Goal: Find specific page/section: Find specific page/section

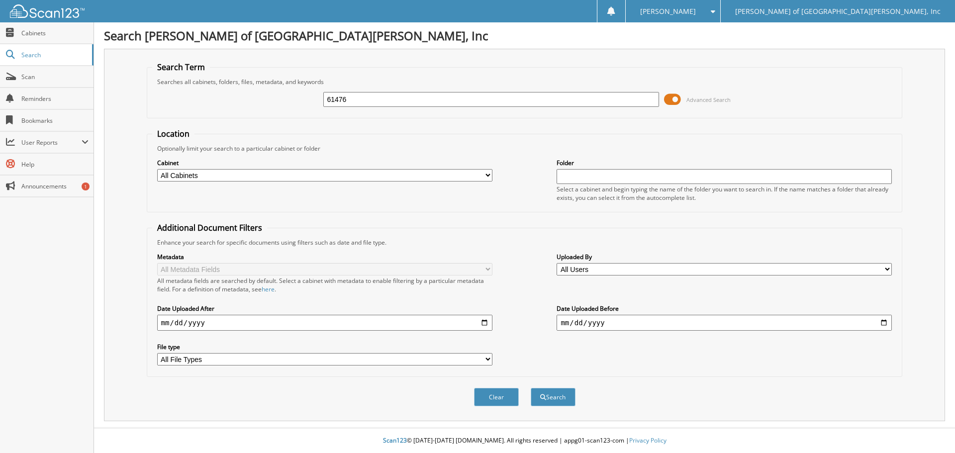
type input "61476"
click at [530, 388] on button "Search" at bounding box center [552, 397] width 45 height 18
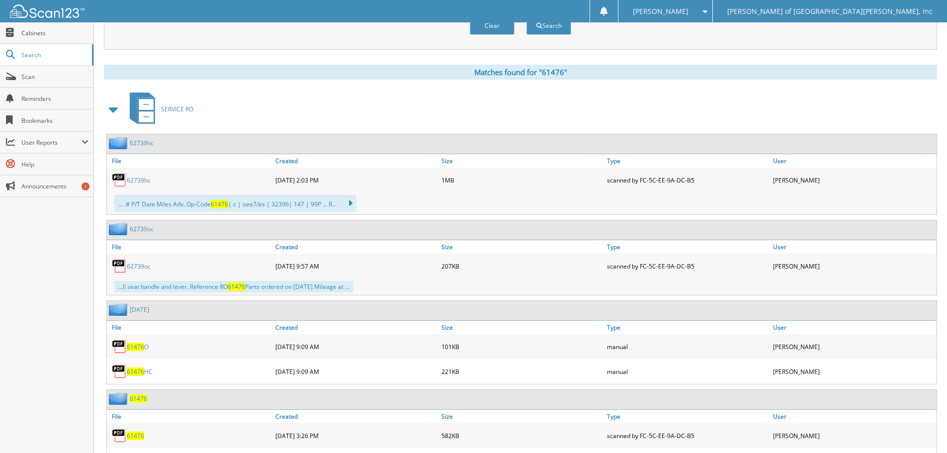
scroll to position [398, 0]
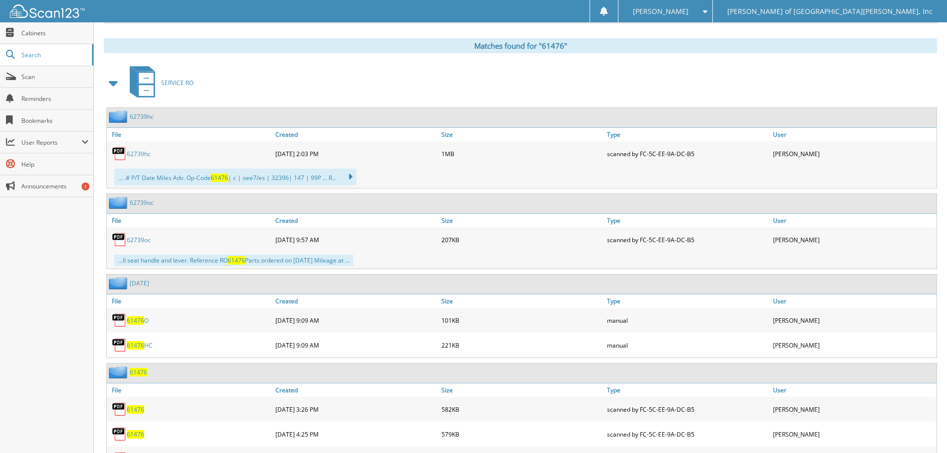
click at [140, 153] on link "62739hc" at bounding box center [139, 154] width 24 height 8
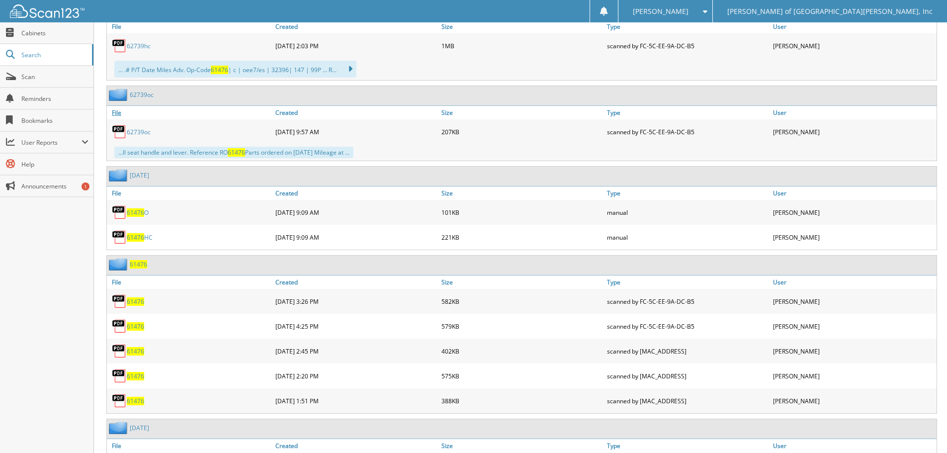
scroll to position [497, 0]
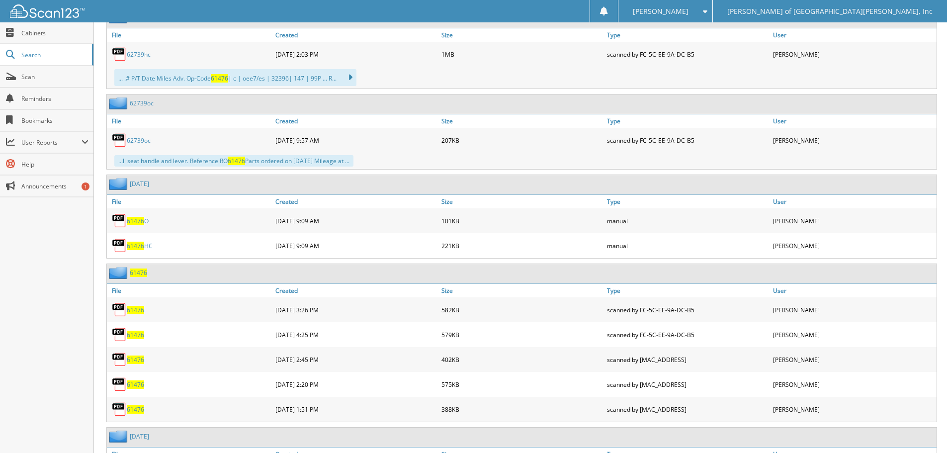
click at [130, 308] on span "61476" at bounding box center [135, 310] width 17 height 8
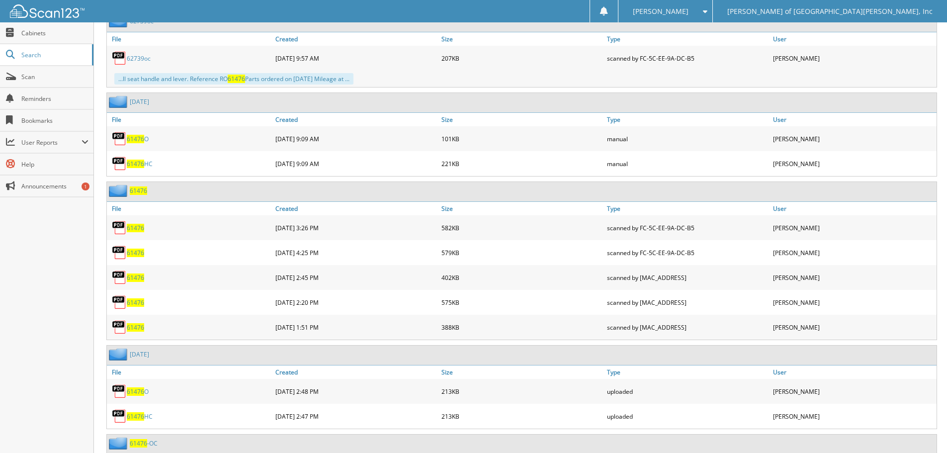
scroll to position [597, 0]
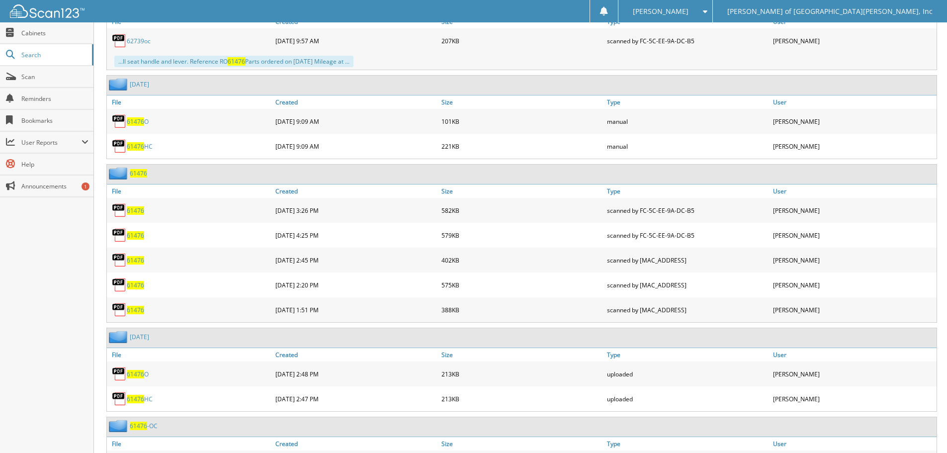
click at [135, 237] on span "61476" at bounding box center [135, 235] width 17 height 8
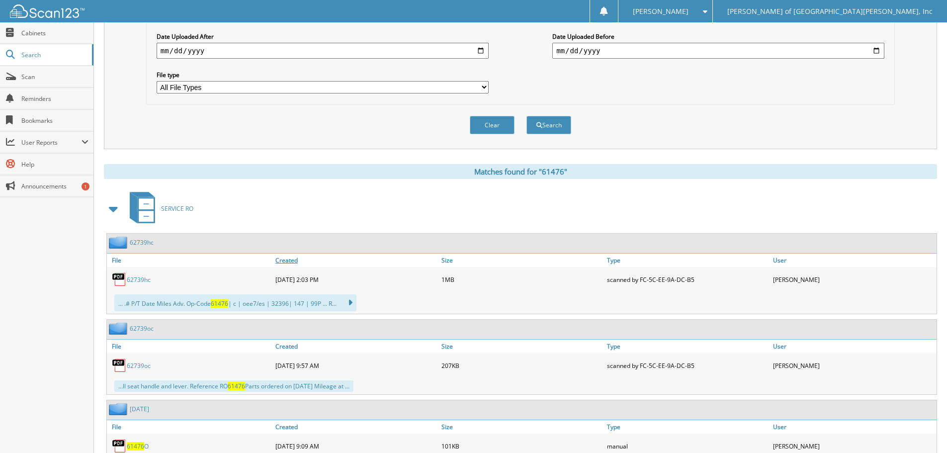
scroll to position [398, 0]
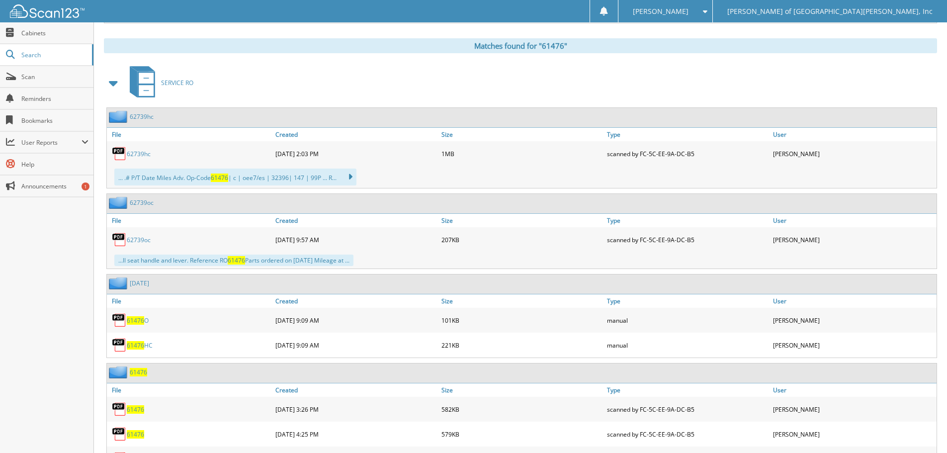
click at [139, 156] on link "62739hc" at bounding box center [139, 154] width 24 height 8
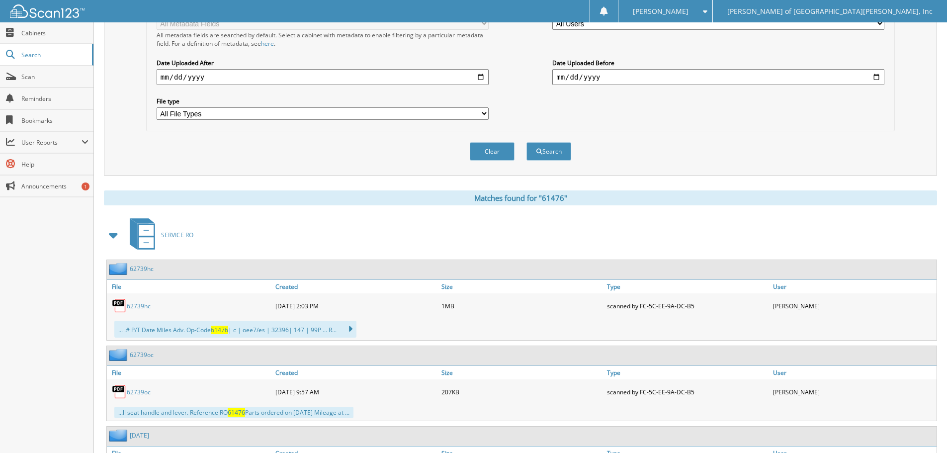
scroll to position [199, 0]
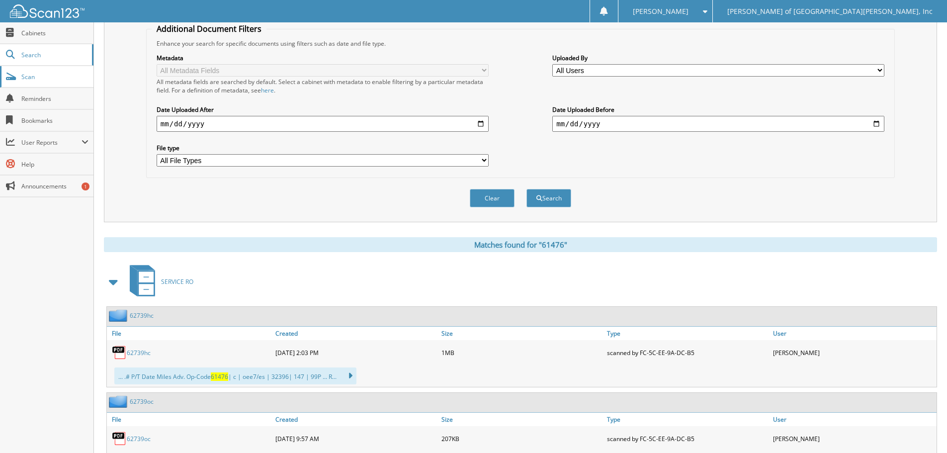
click at [57, 77] on span "Scan" at bounding box center [54, 77] width 67 height 8
